Goal: Navigation & Orientation: Go to known website

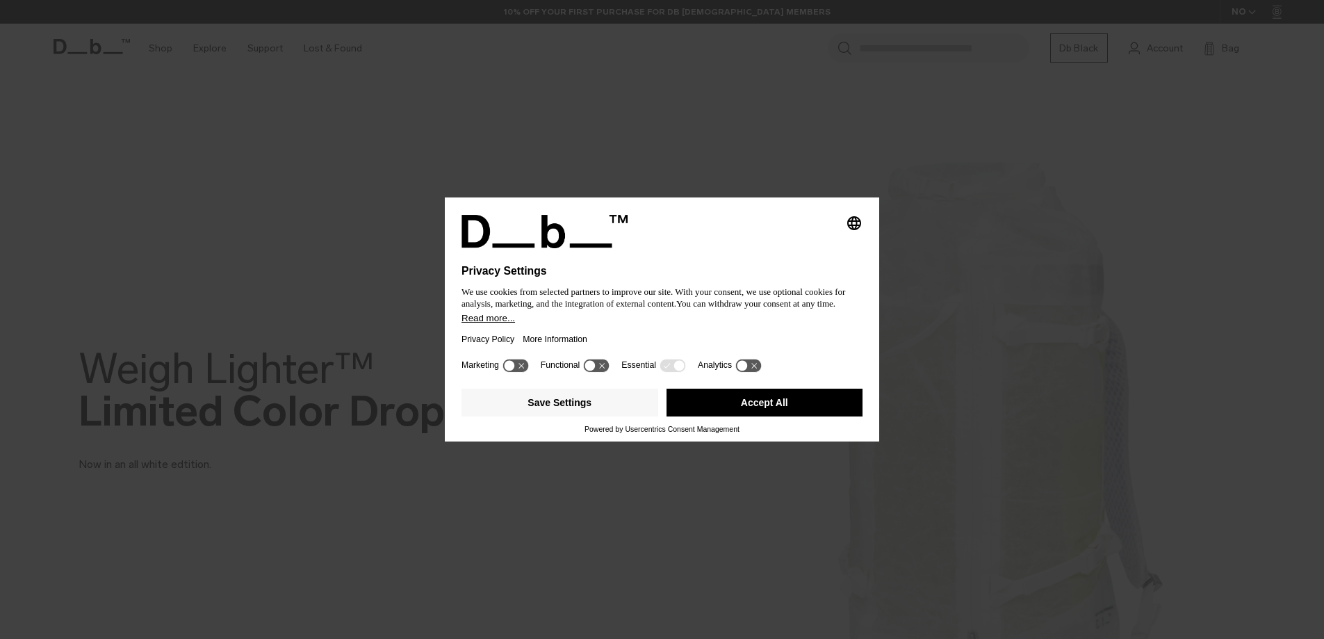
click at [779, 252] on div at bounding box center [662, 256] width 401 height 17
click at [774, 403] on button "Accept All" at bounding box center [770, 403] width 197 height 28
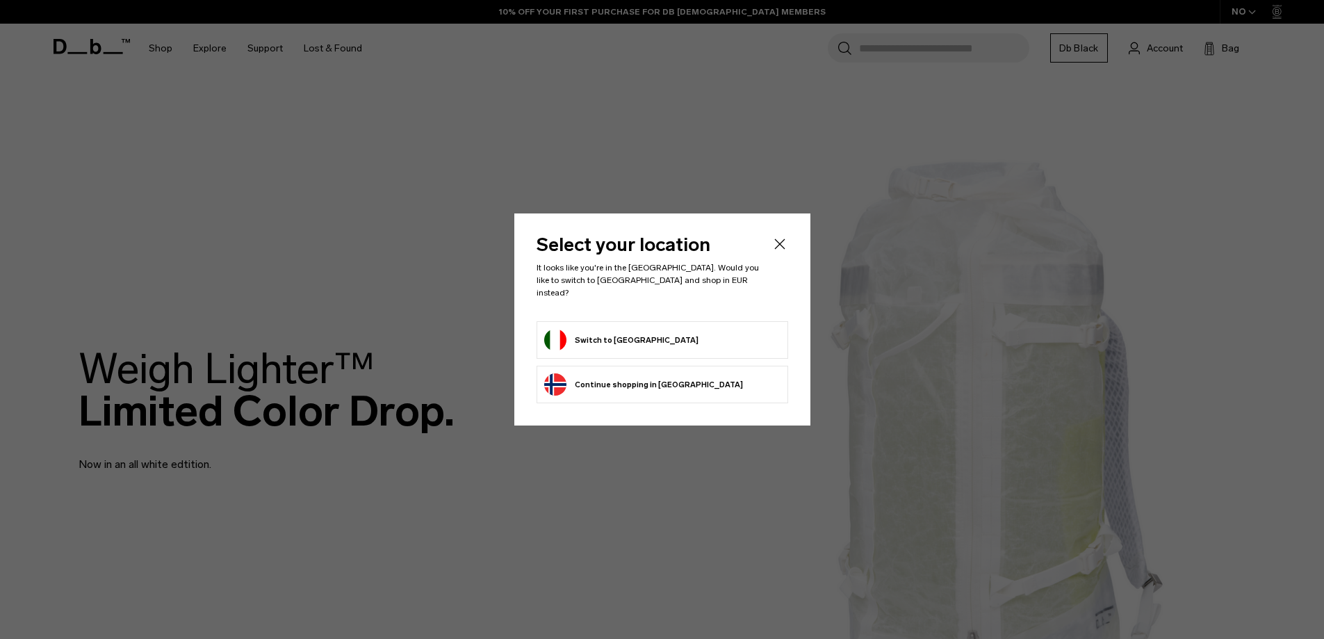
click at [635, 331] on form "Switch to Italy" at bounding box center [662, 340] width 236 height 22
click at [584, 336] on button "Switch to Italy" at bounding box center [621, 340] width 154 height 22
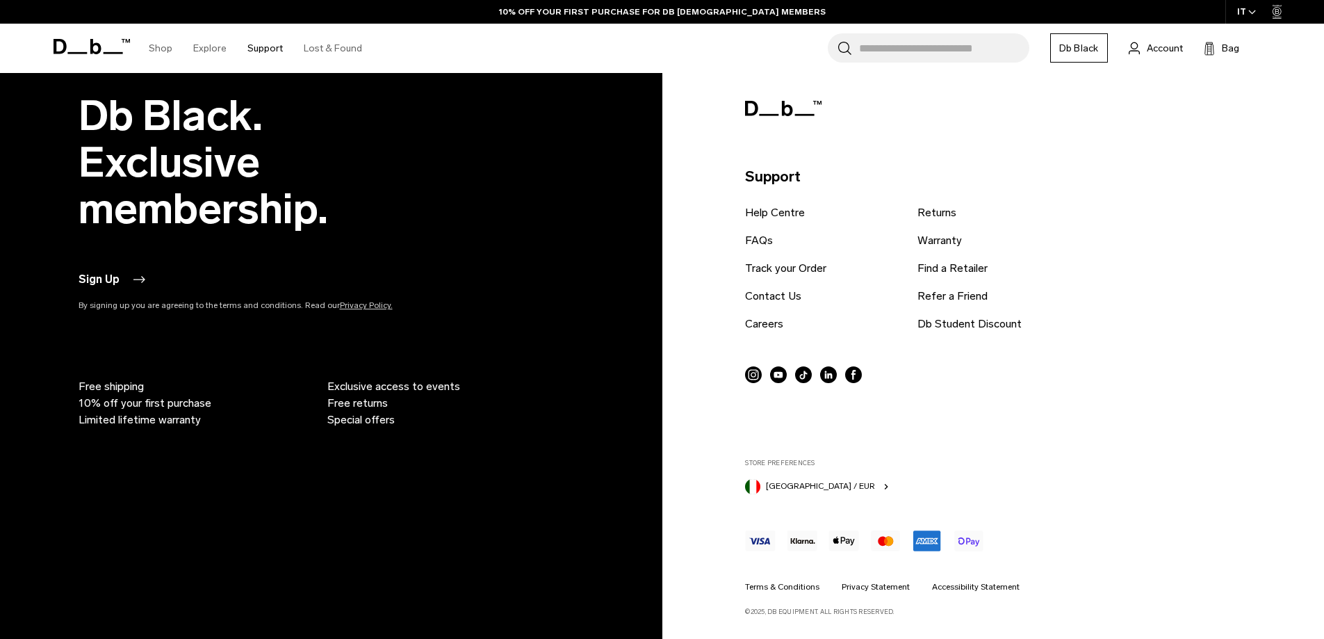
scroll to position [3448, 0]
